Goal: Task Accomplishment & Management: Manage account settings

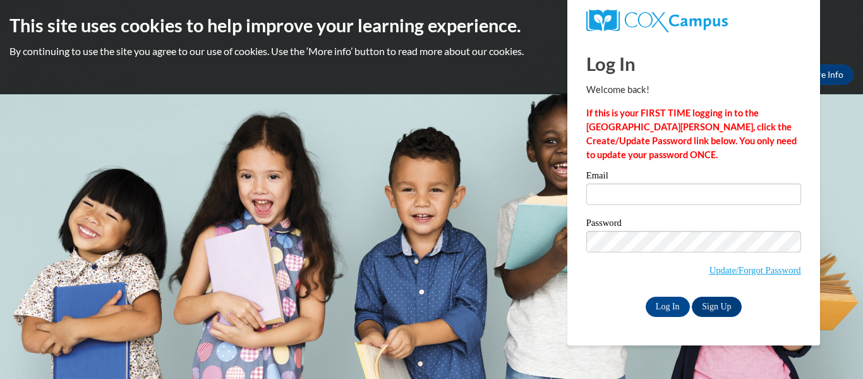
type input "[EMAIL_ADDRESS][DOMAIN_NAME]"
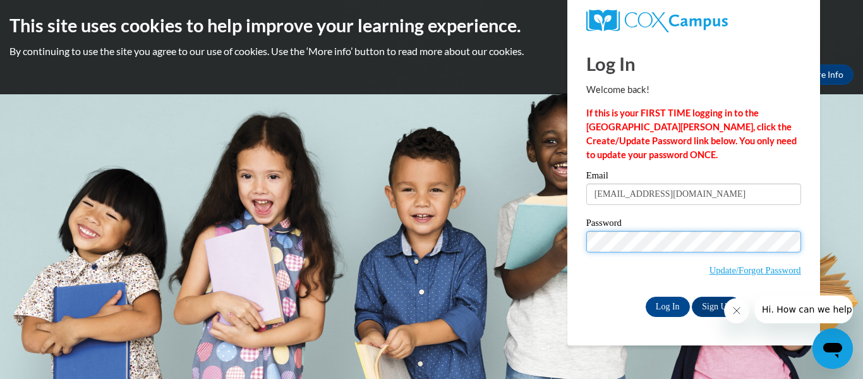
click at [580, 247] on div "Please enter your email! Please enter your password! Email brianah.parrott27@bu…" at bounding box center [694, 243] width 234 height 145
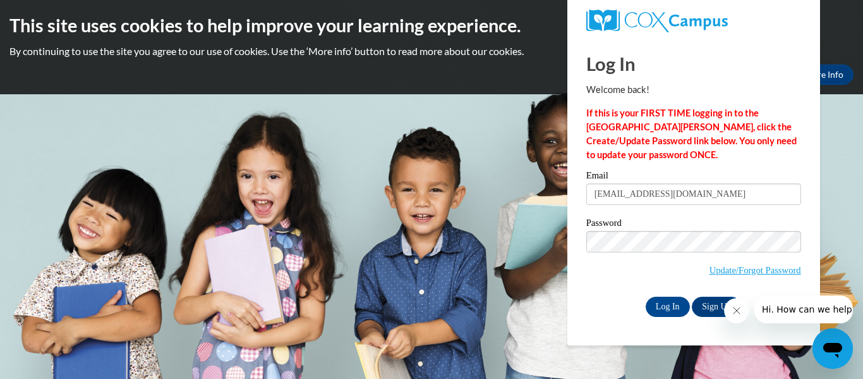
click at [649, 218] on label "Password" at bounding box center [694, 224] width 215 height 13
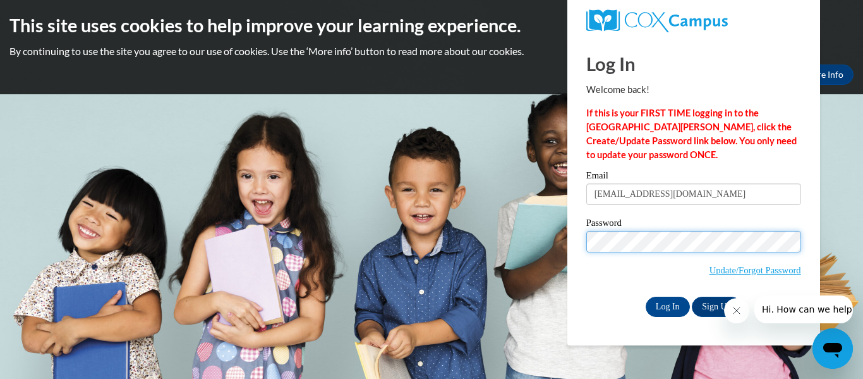
click at [646, 296] on input "Log In" at bounding box center [668, 306] width 44 height 20
